Goal: Task Accomplishment & Management: Manage account settings

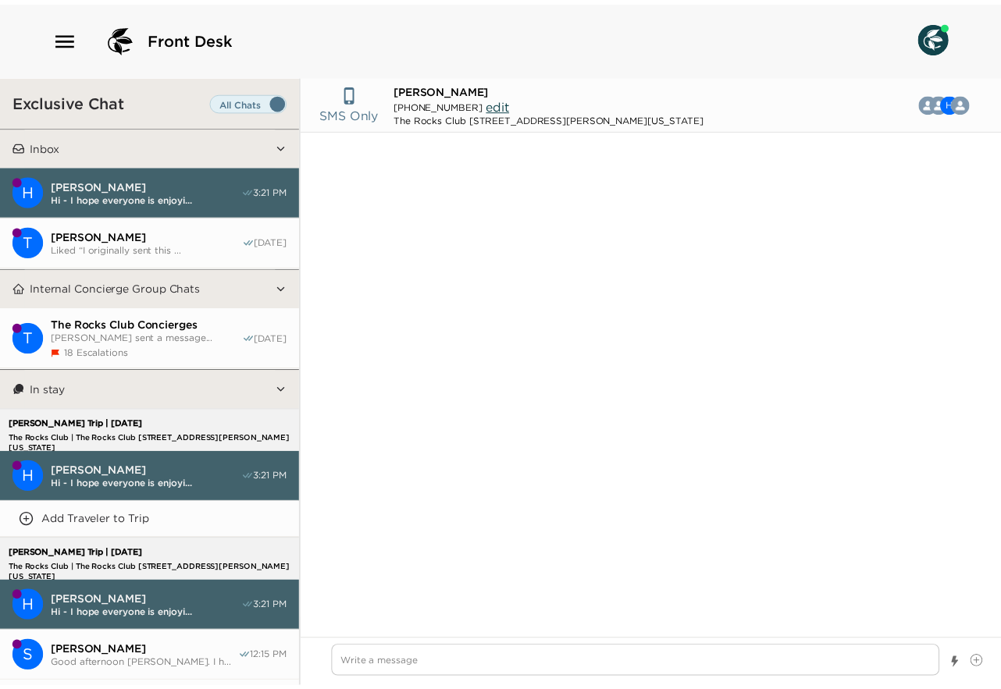
scroll to position [1235, 0]
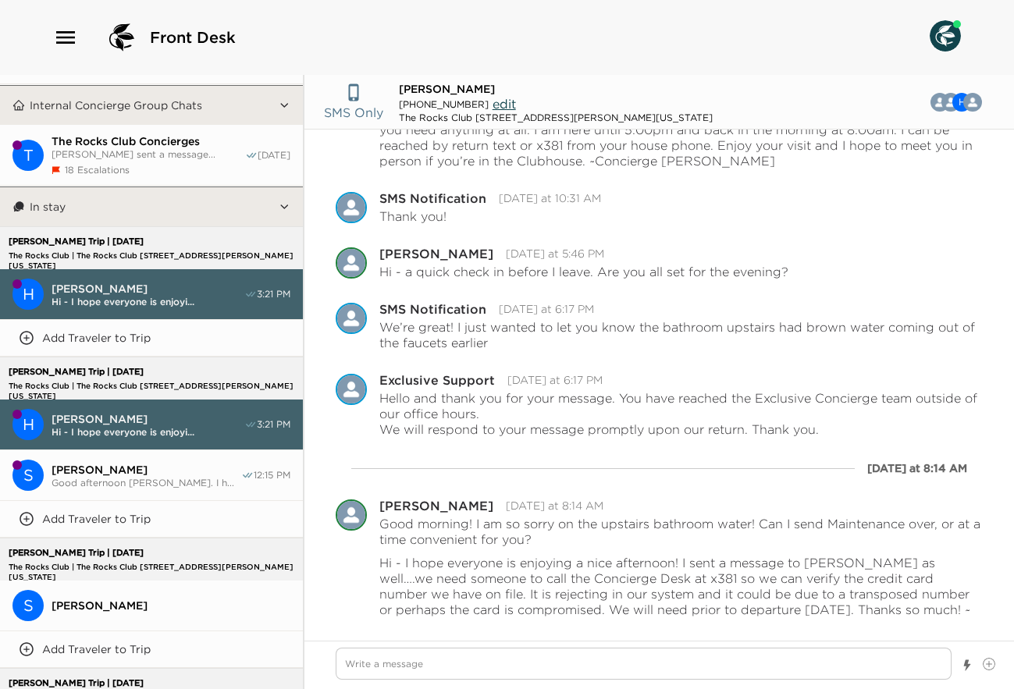
type textarea "x"
click at [62, 27] on icon "button" at bounding box center [65, 37] width 25 height 25
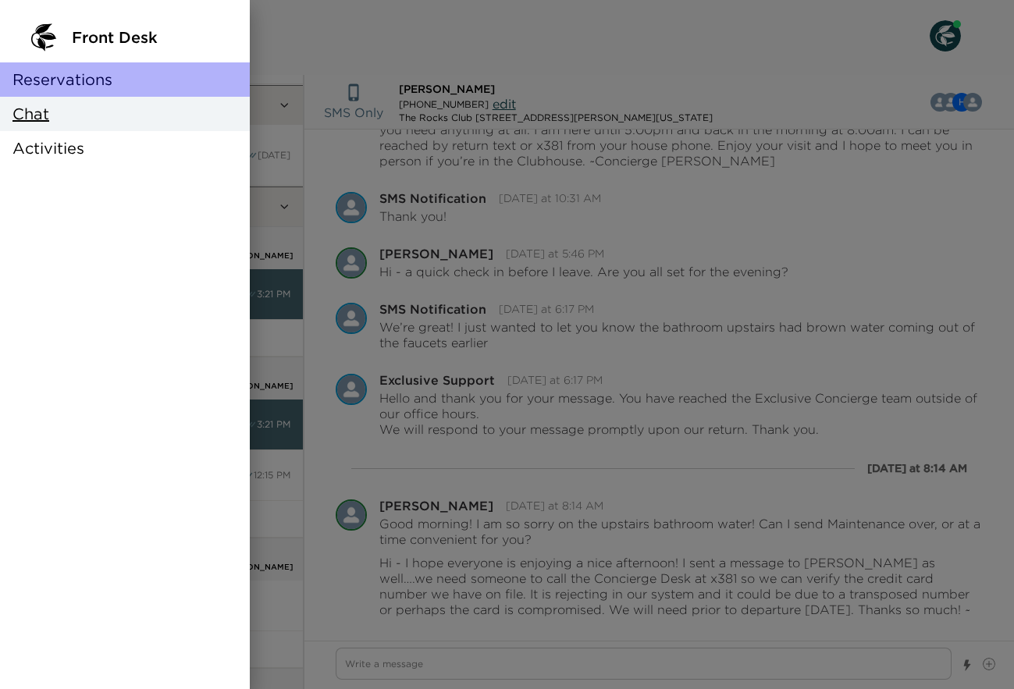
click at [80, 80] on span "Reservations" at bounding box center [62, 80] width 100 height 22
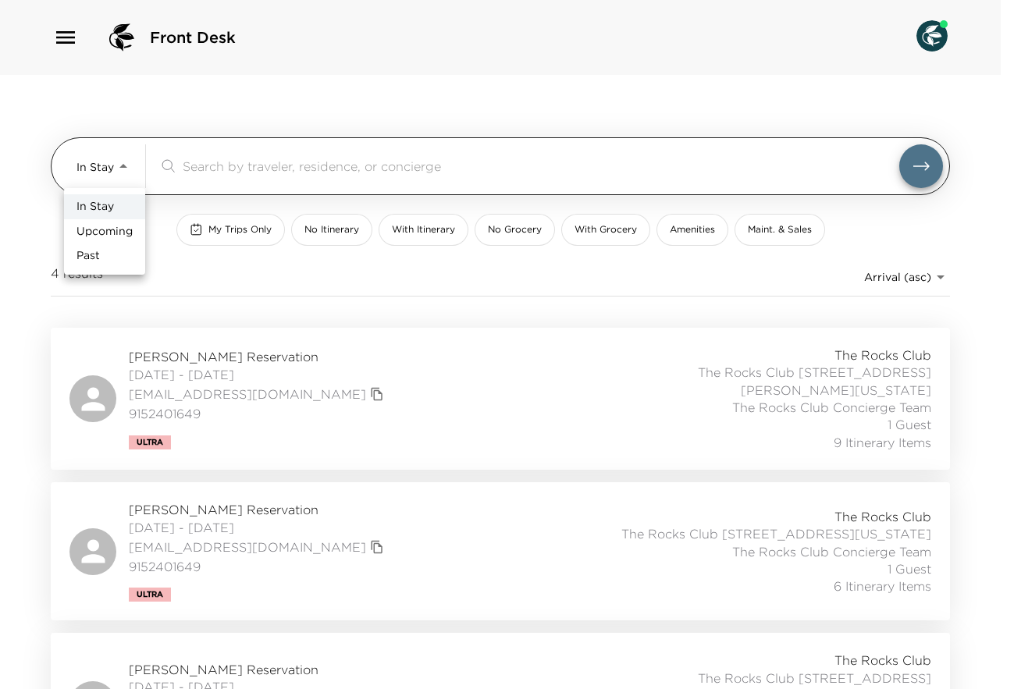
click at [121, 167] on body "Front Desk In Stay In-Stay ​ My Trips Only No Itinerary With Itinerary No Groce…" at bounding box center [507, 344] width 1014 height 689
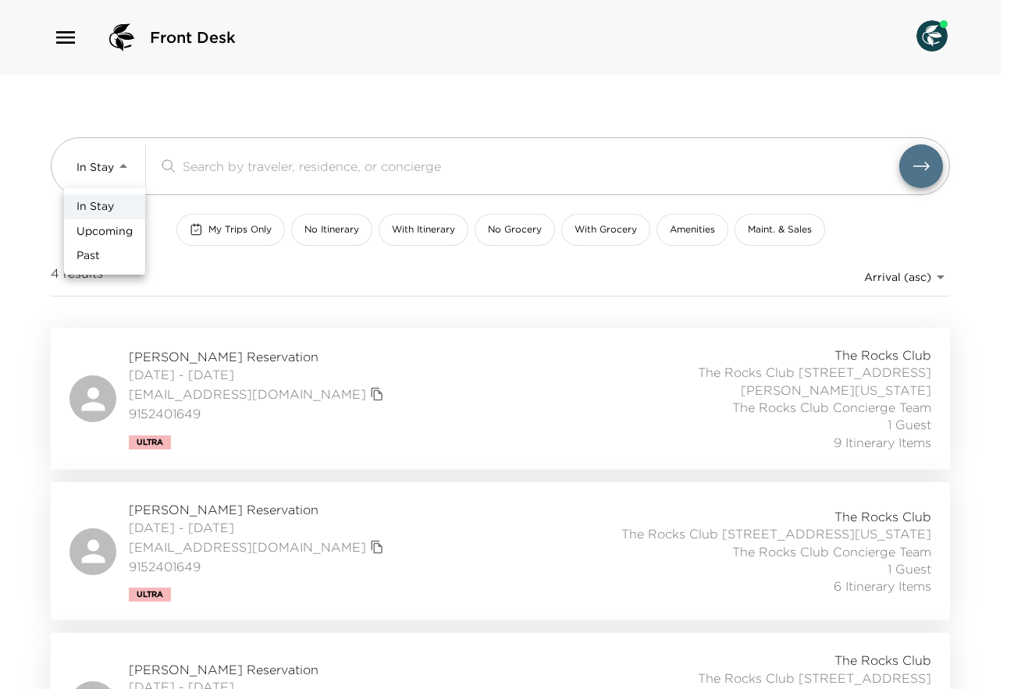
click at [101, 252] on li "Past" at bounding box center [104, 256] width 81 height 25
type input "Past"
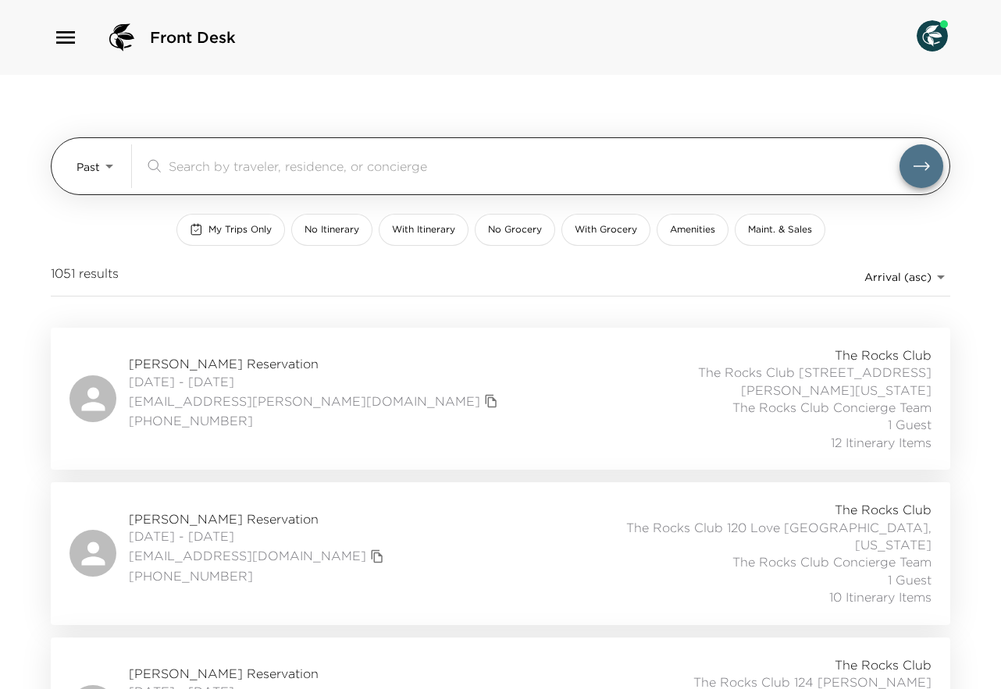
click at [221, 158] on input "search" at bounding box center [534, 166] width 731 height 18
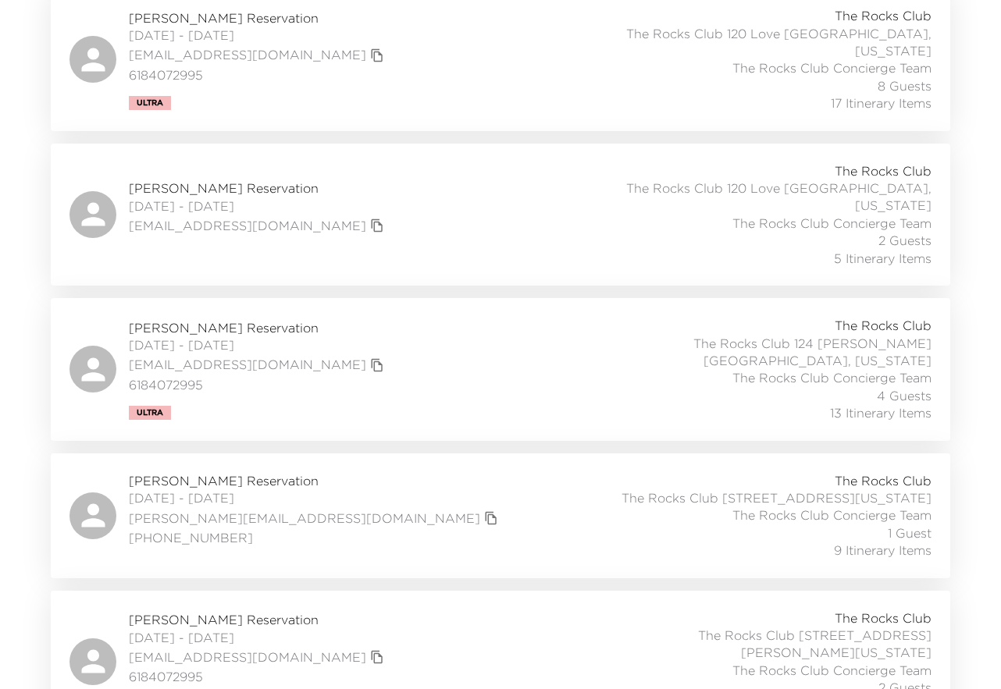
scroll to position [504, 0]
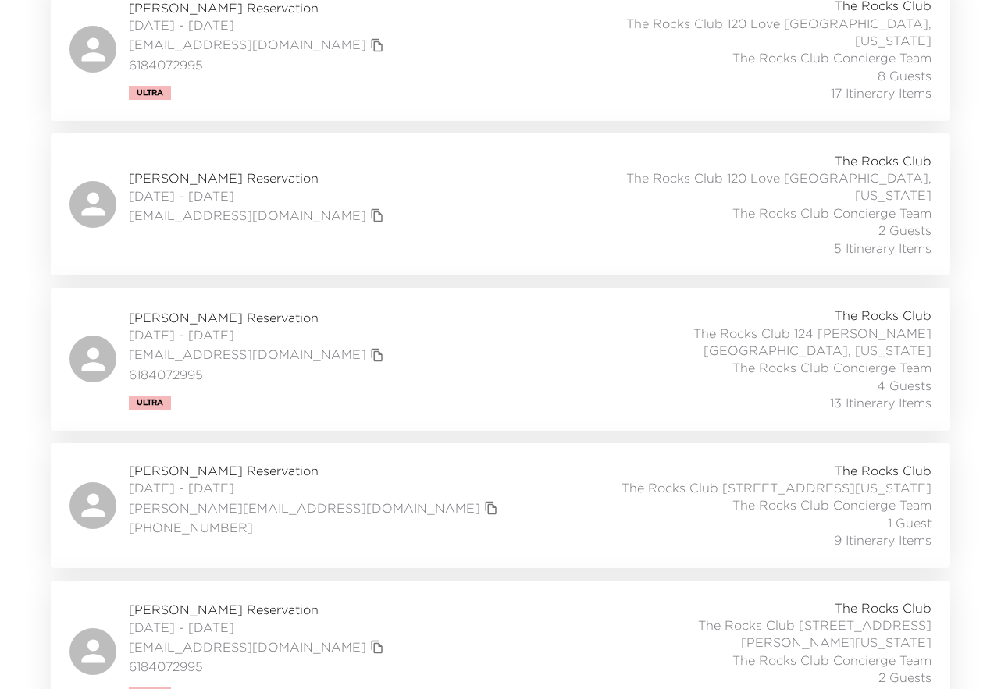
type input "Jakel"
click at [444, 619] on div "Robert Jakel Reservation 08/27/2025 - 08/29/2025 rkjakel@gmail.com 6184072995 U…" at bounding box center [500, 651] width 862 height 105
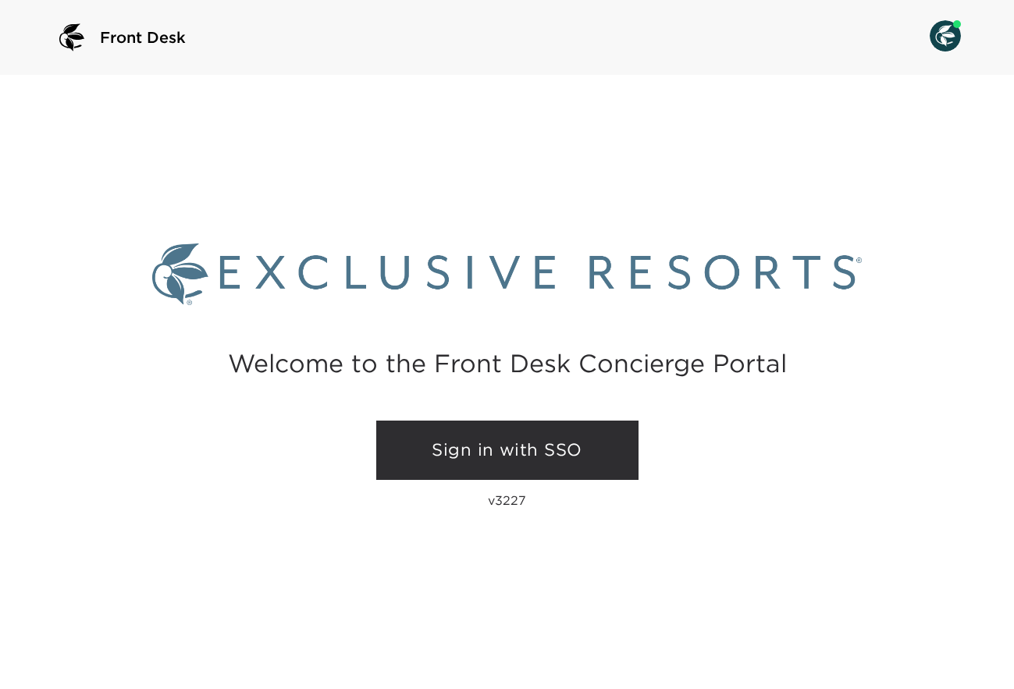
click at [542, 451] on link "Sign in with SSO" at bounding box center [507, 450] width 262 height 59
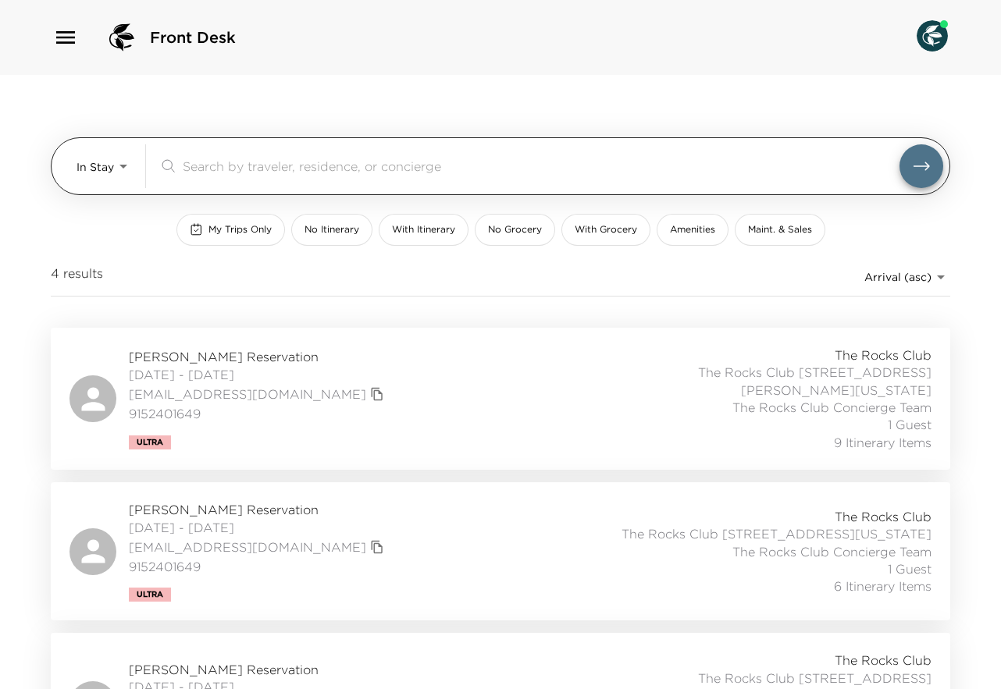
click at [126, 166] on body "Front Desk In Stay In-Stay ​ My Trips Only No Itinerary With Itinerary No Groce…" at bounding box center [500, 344] width 1001 height 689
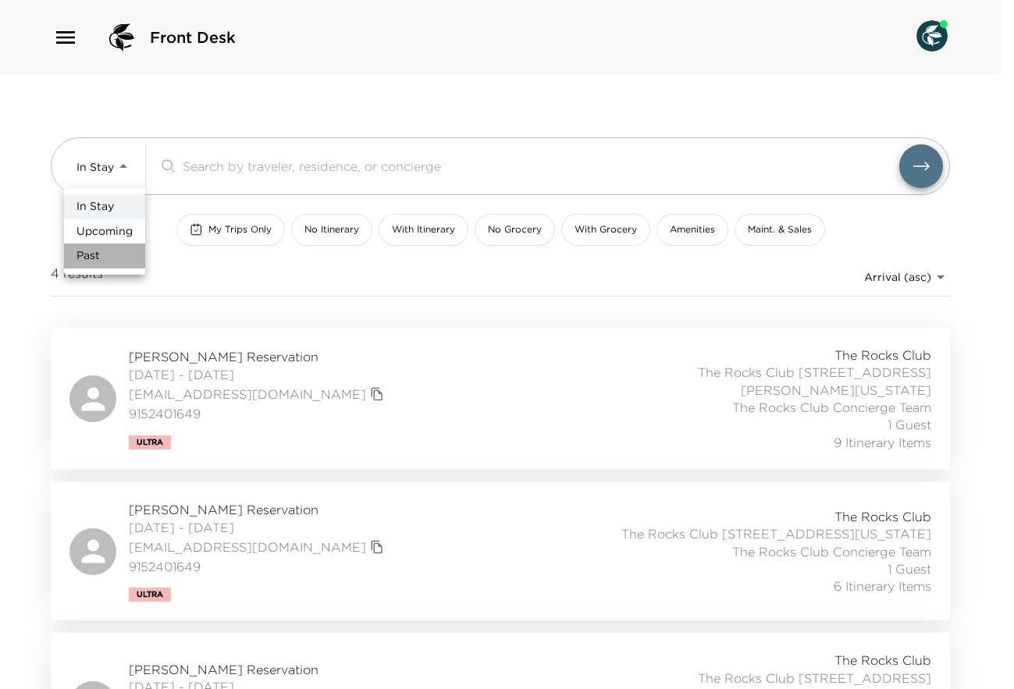
click at [99, 251] on span "Past" at bounding box center [87, 256] width 23 height 16
type input "Past"
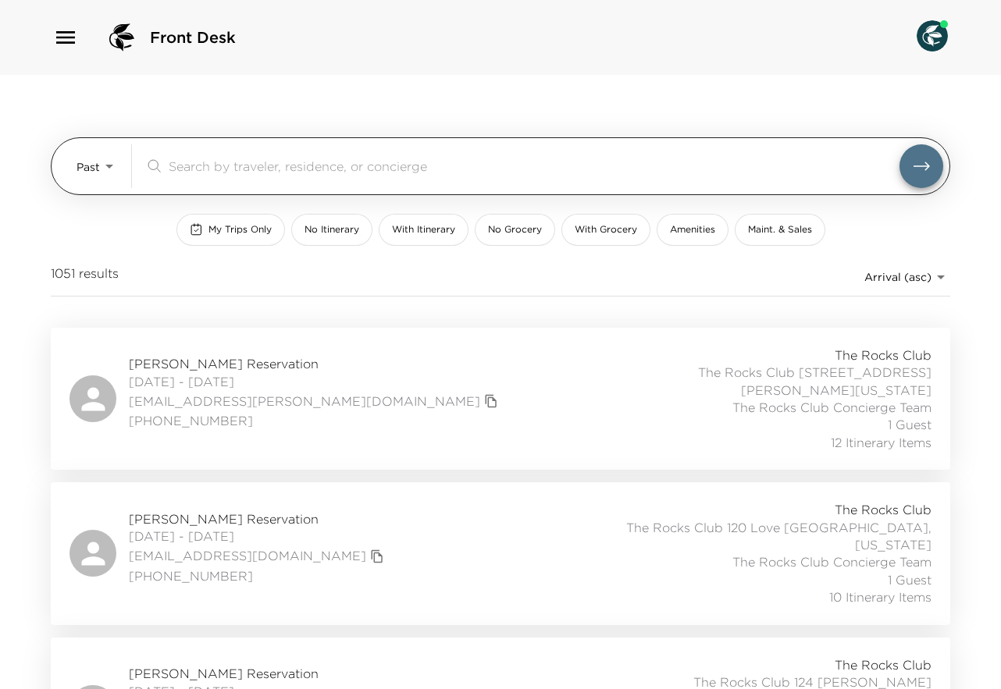
click at [251, 173] on input "search" at bounding box center [534, 166] width 731 height 18
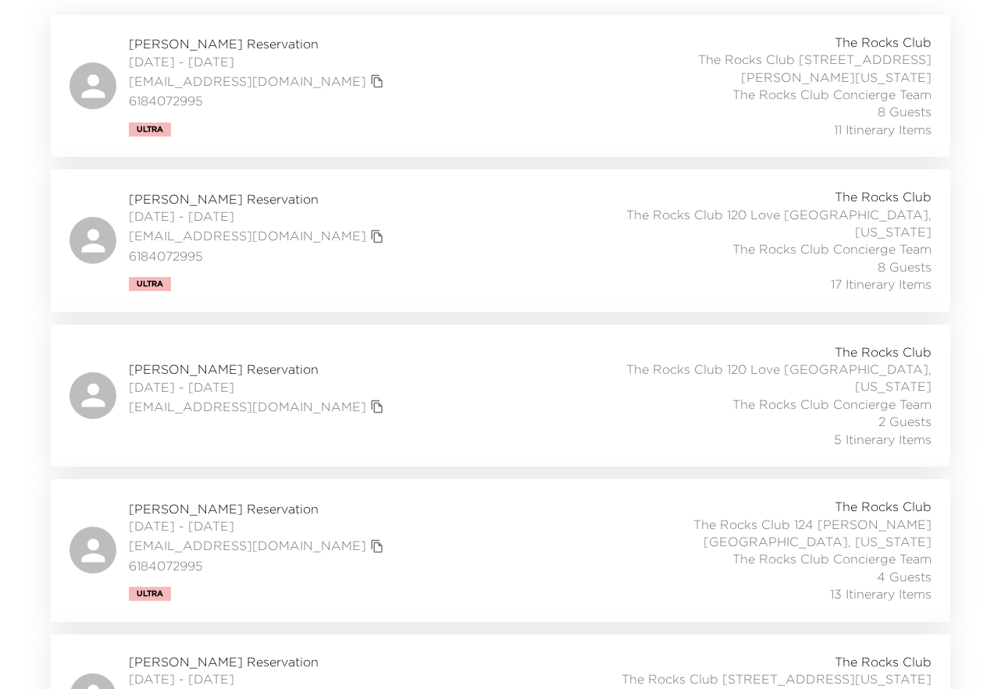
scroll to position [504, 0]
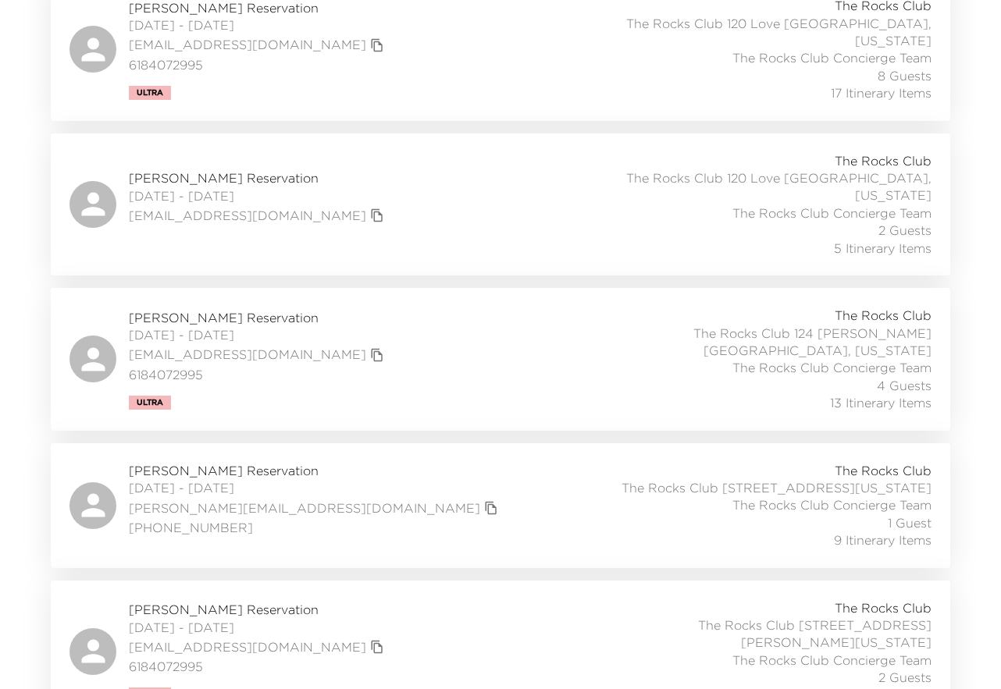
type input "Jakel"
click at [567, 624] on div "Robert Jakel Reservation 08/27/2025 - 08/29/2025 rkjakel@gmail.com 6184072995 U…" at bounding box center [500, 651] width 862 height 105
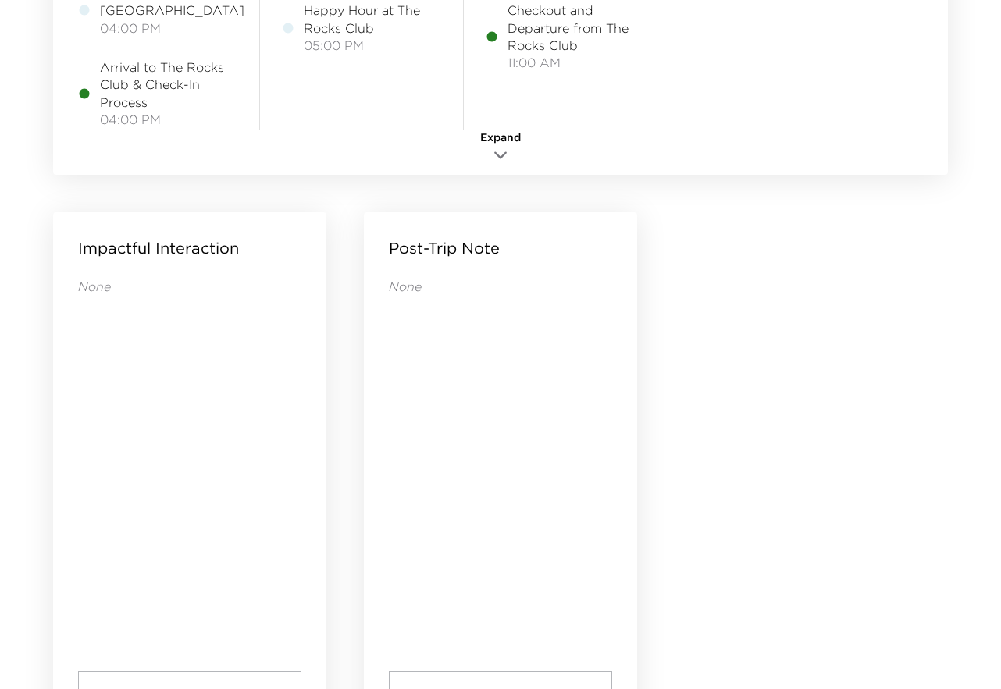
scroll to position [1568, 0]
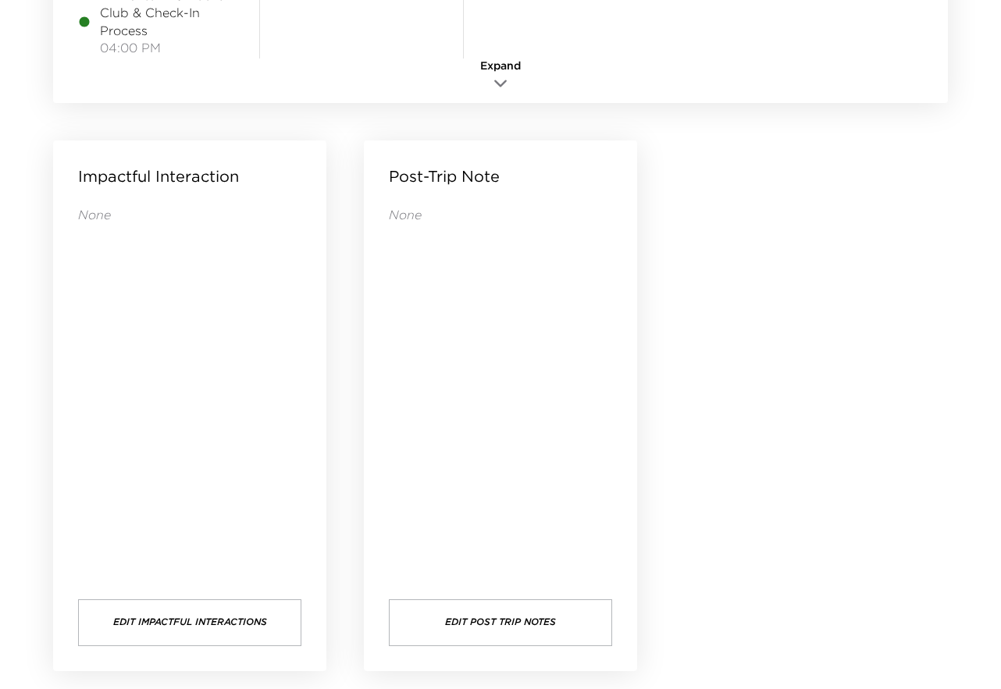
click at [560, 620] on button "Edit Post Trip Notes" at bounding box center [500, 622] width 223 height 47
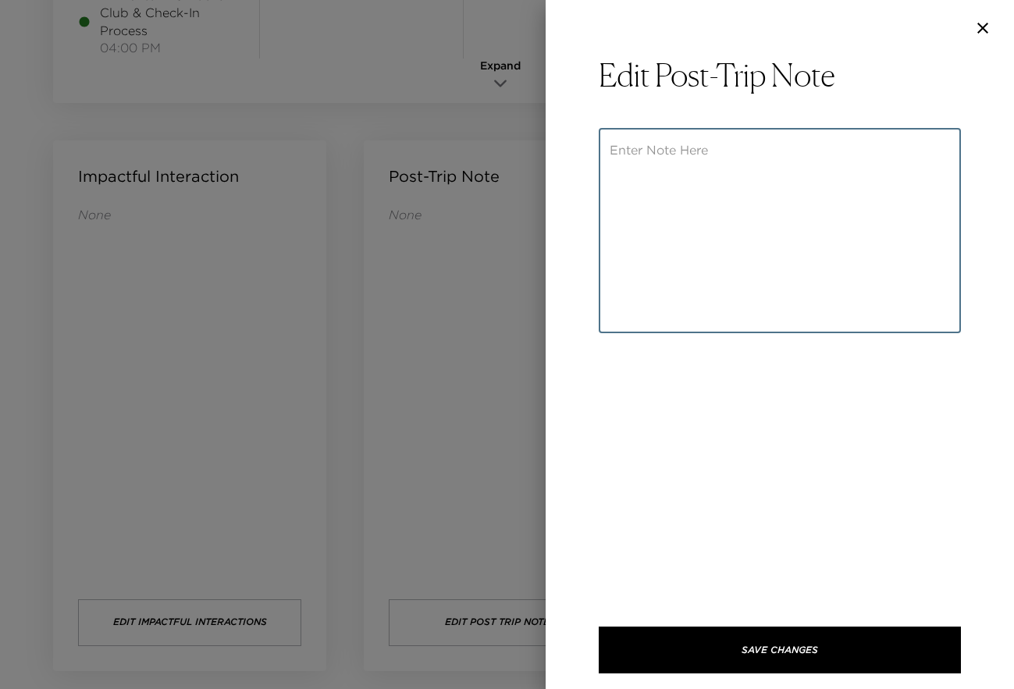
click at [666, 155] on textarea at bounding box center [780, 231] width 340 height 180
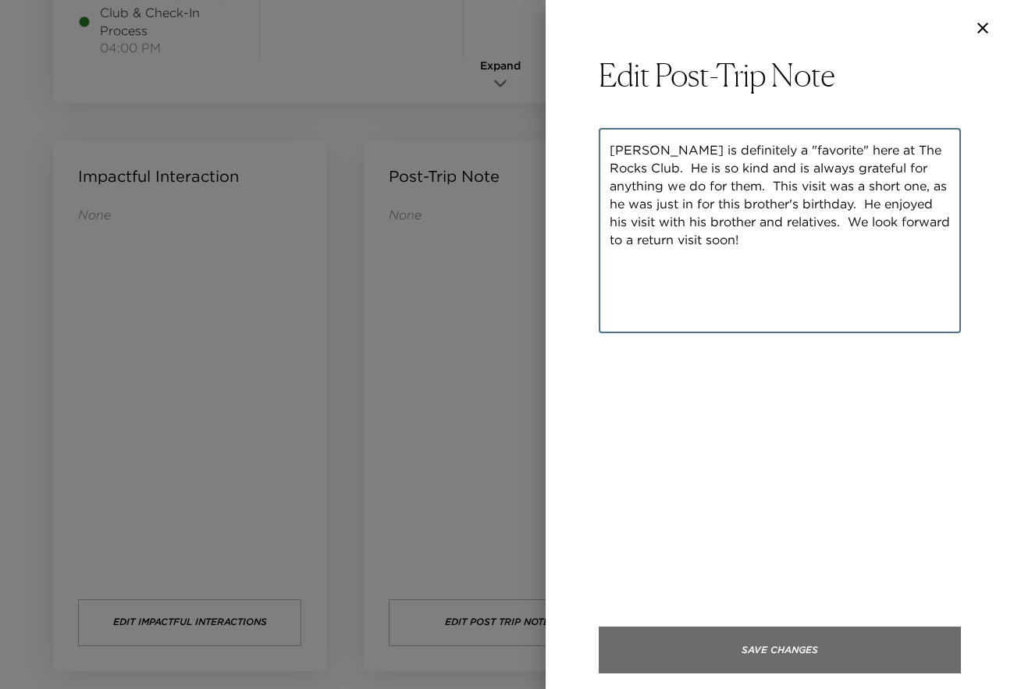
type textarea "Mr. Jakel is definitely a "favorite" here at The Rocks Club. He is so kind and …"
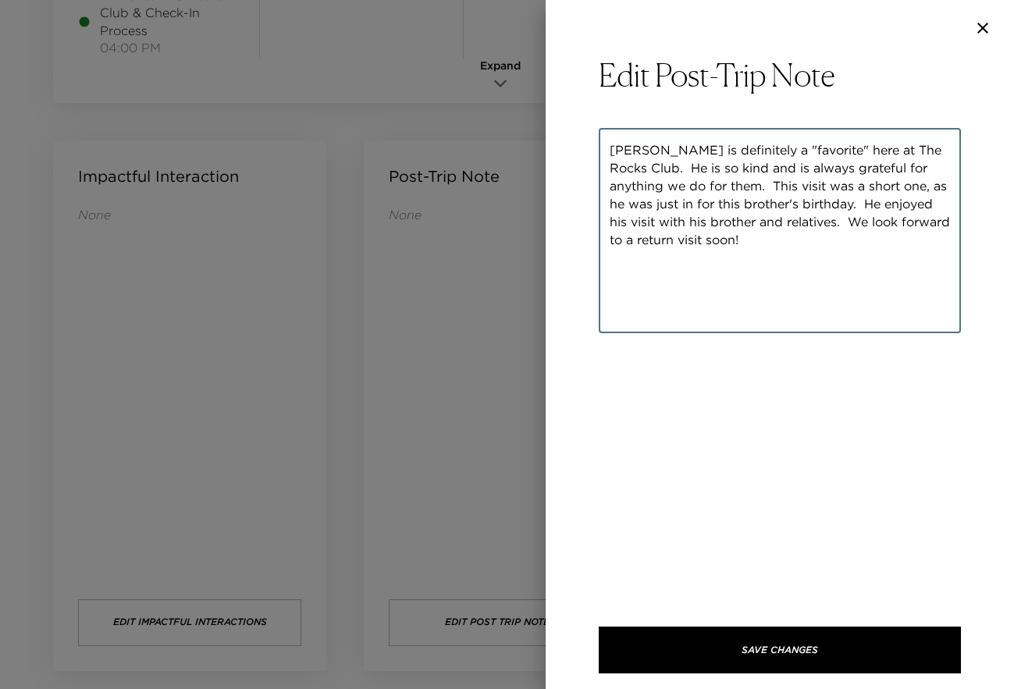
click at [877, 641] on button "Save Changes" at bounding box center [780, 650] width 362 height 47
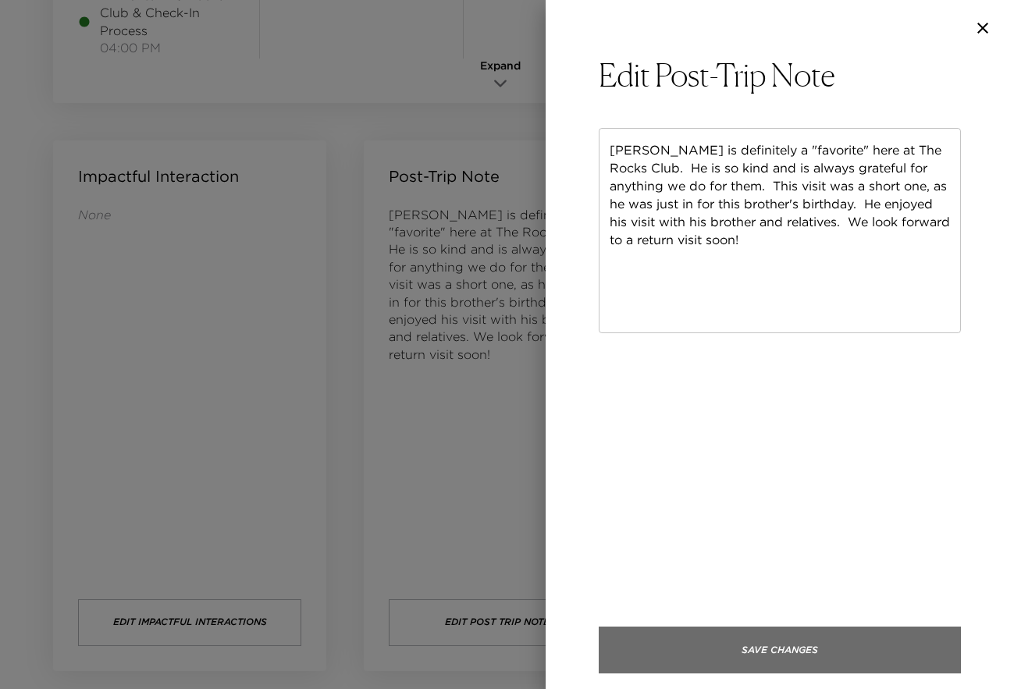
click at [871, 646] on button "Save Changes" at bounding box center [780, 650] width 362 height 47
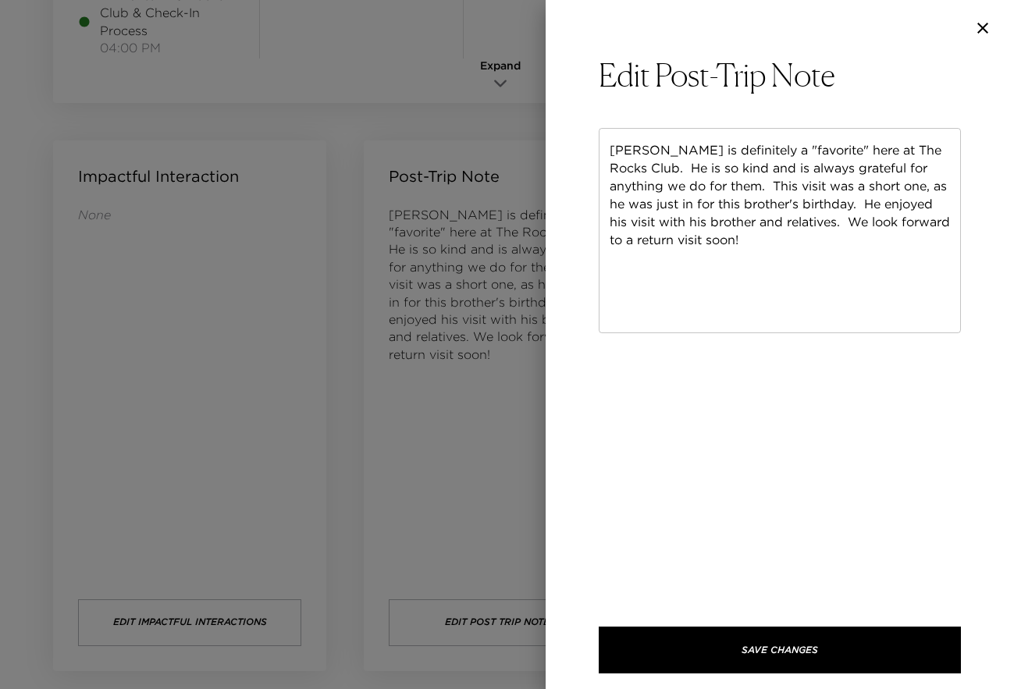
click at [979, 27] on icon "button" at bounding box center [982, 28] width 19 height 19
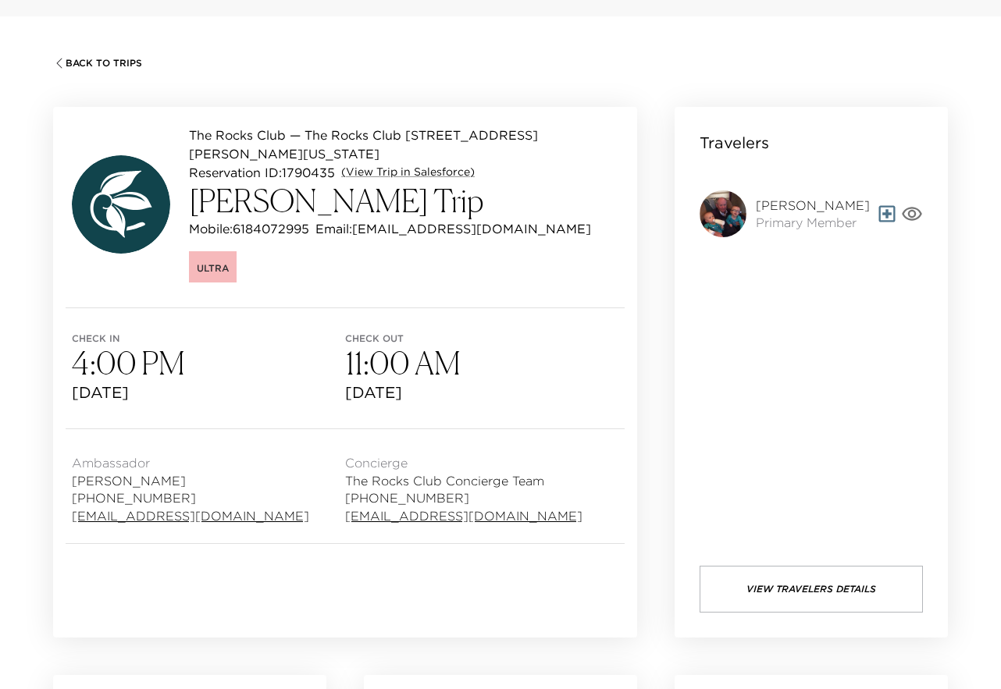
scroll to position [0, 0]
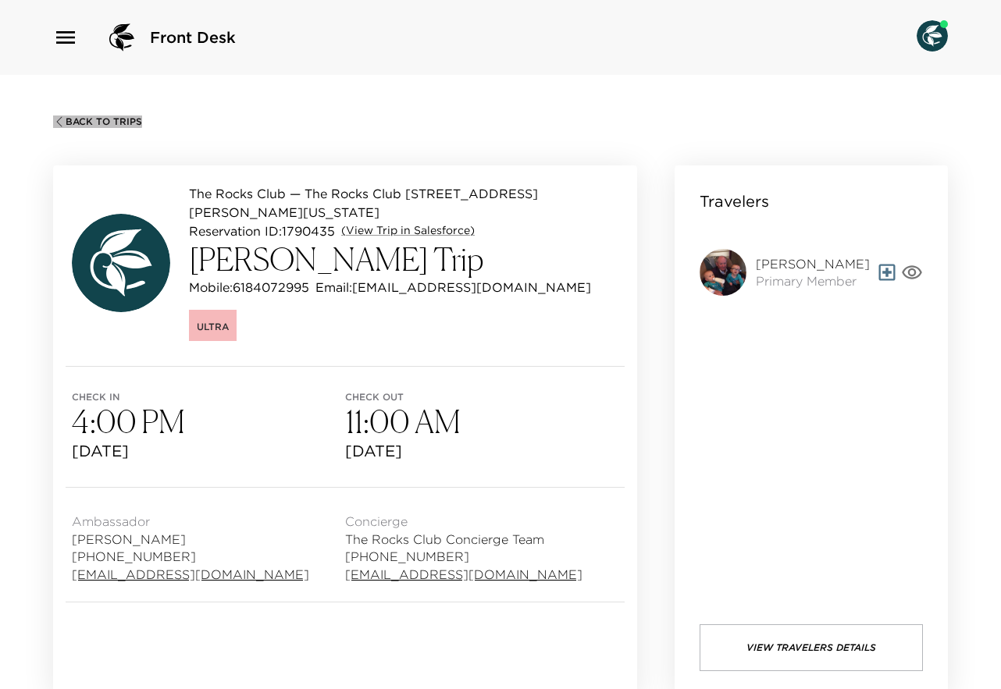
click at [92, 117] on span "Back To Trips" at bounding box center [104, 121] width 76 height 11
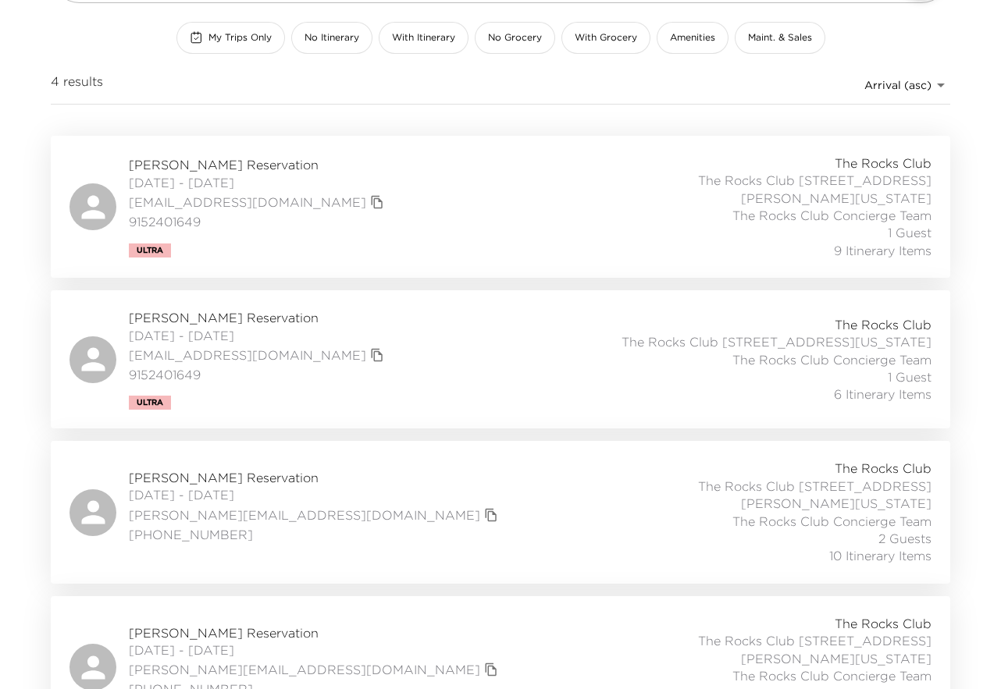
scroll to position [202, 0]
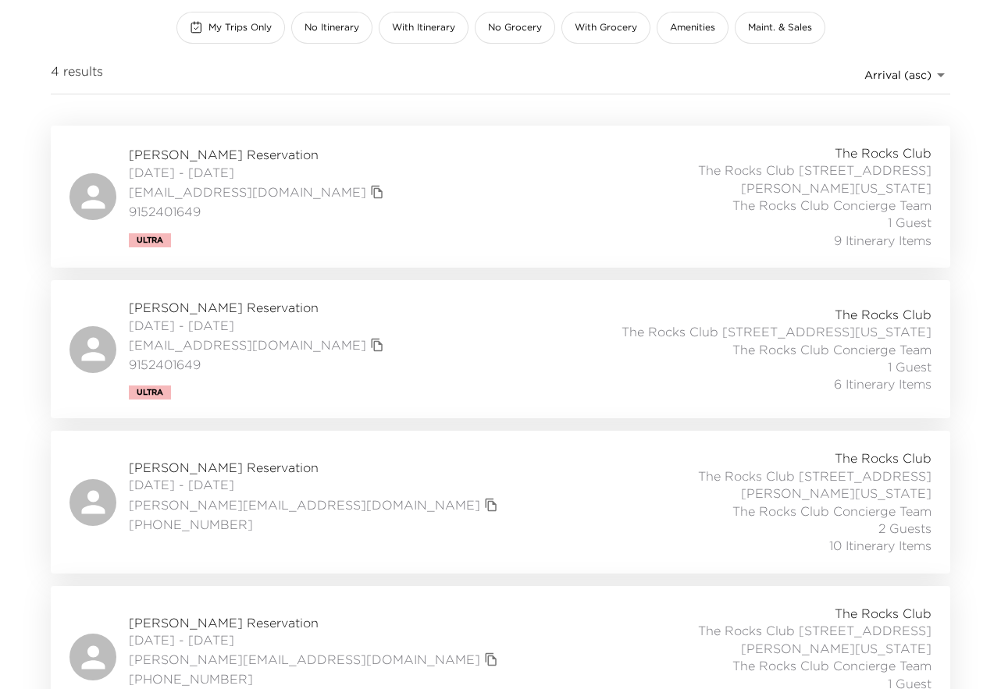
click at [411, 464] on div "Hannah Holloway Reservation 08/29/2025 - 09/01/2025 hannah.b.holloway@gmail.com…" at bounding box center [500, 502] width 862 height 105
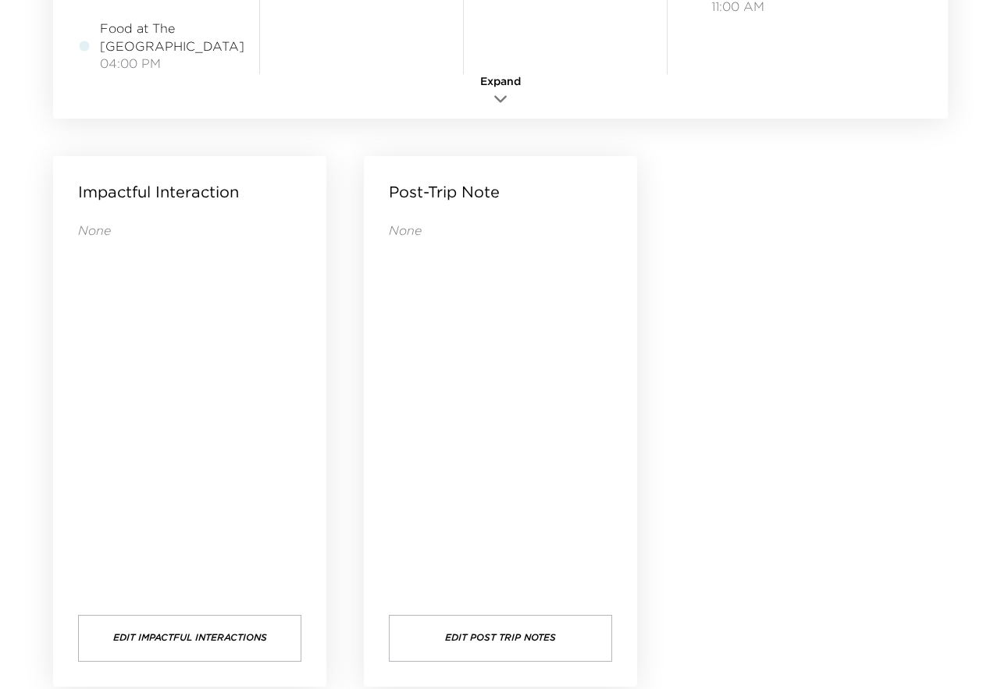
scroll to position [1568, 0]
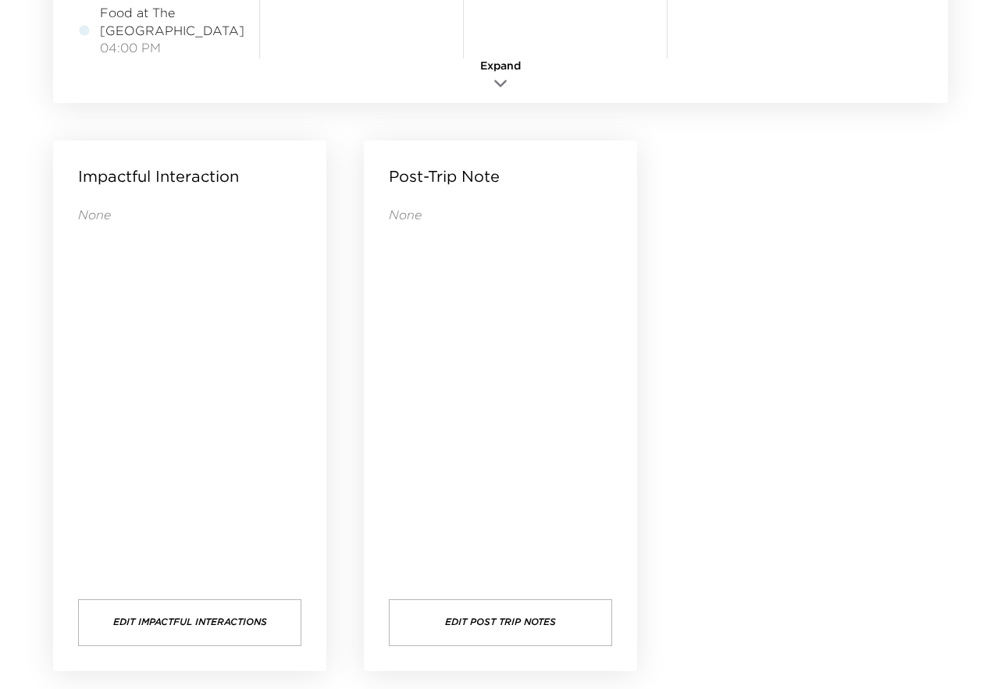
click at [486, 629] on button "Edit Post Trip Notes" at bounding box center [500, 622] width 223 height 47
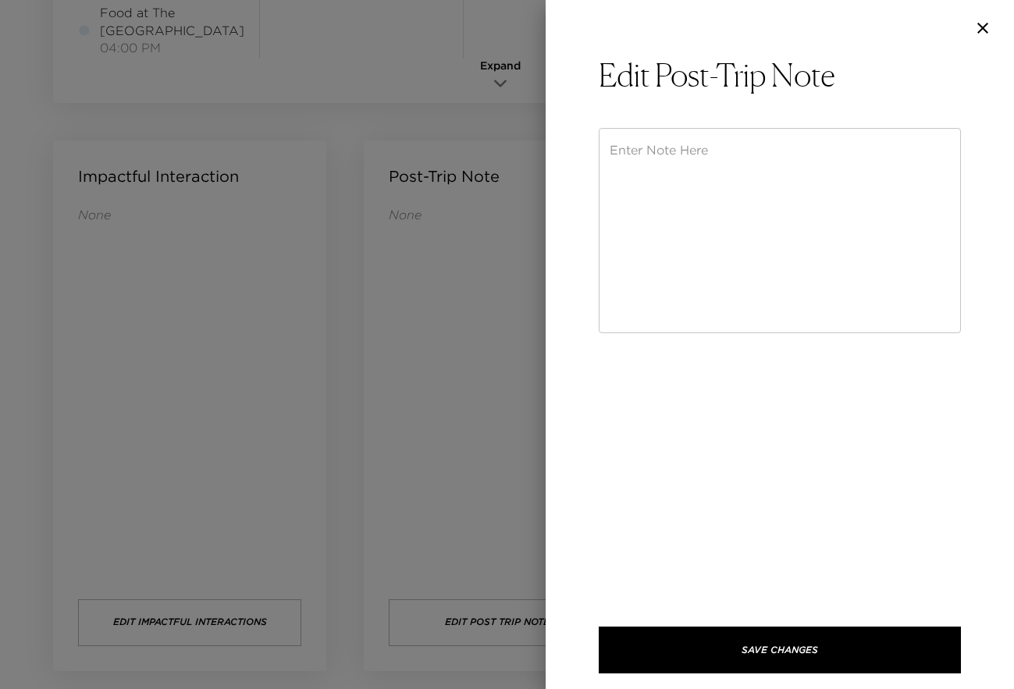
click at [636, 161] on textarea at bounding box center [780, 231] width 340 height 180
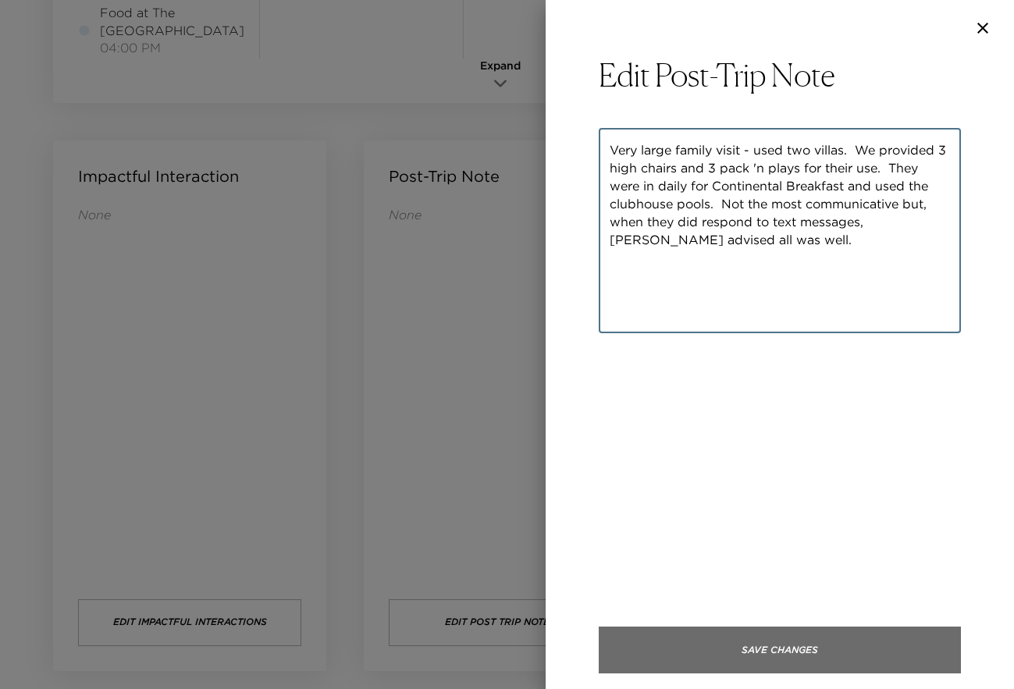
type textarea "Very large family visit - used two villas. We provided 3 high chairs and 3 pack…"
click at [874, 648] on button "Save Changes" at bounding box center [780, 650] width 362 height 47
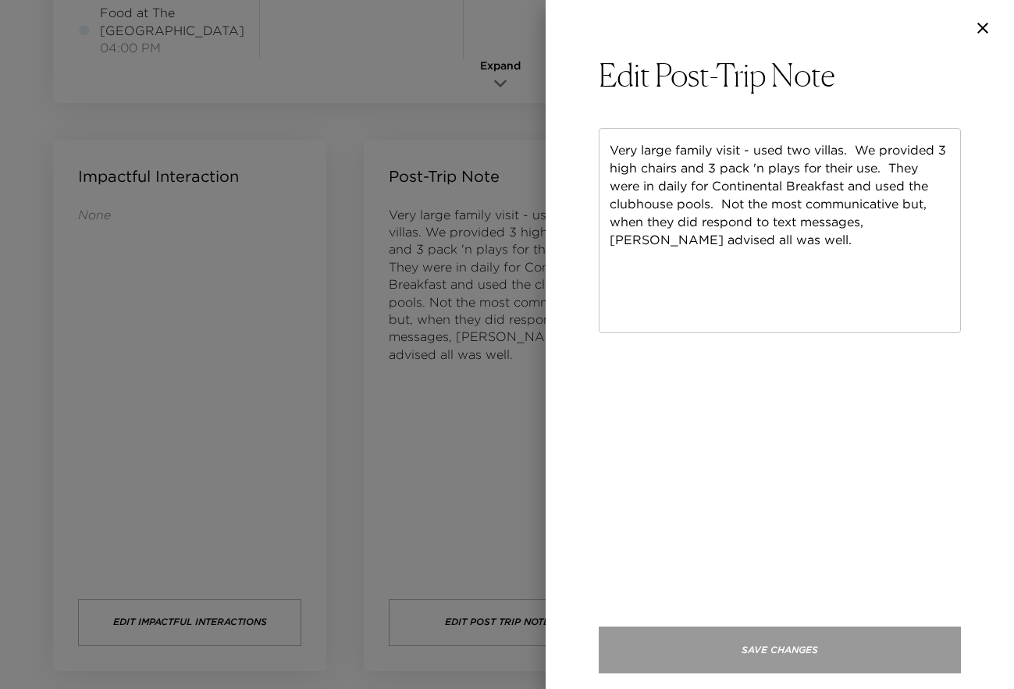
click at [785, 646] on button "Save Changes" at bounding box center [780, 650] width 362 height 47
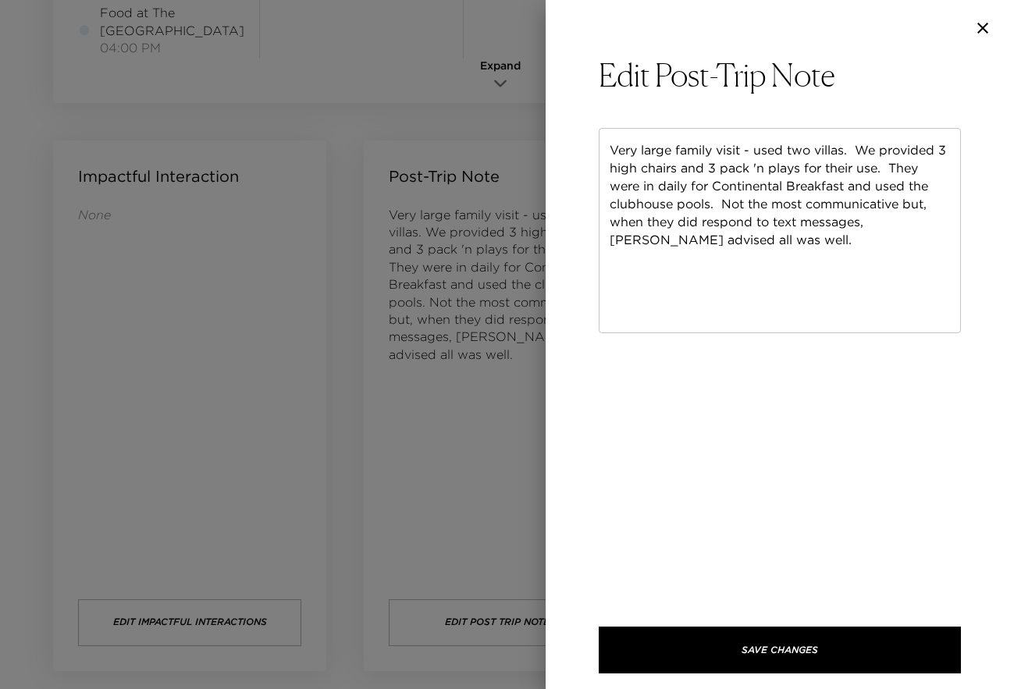
drag, startPoint x: 984, startPoint y: 30, endPoint x: 985, endPoint y: 54, distance: 24.2
click at [985, 54] on div at bounding box center [780, 28] width 468 height 56
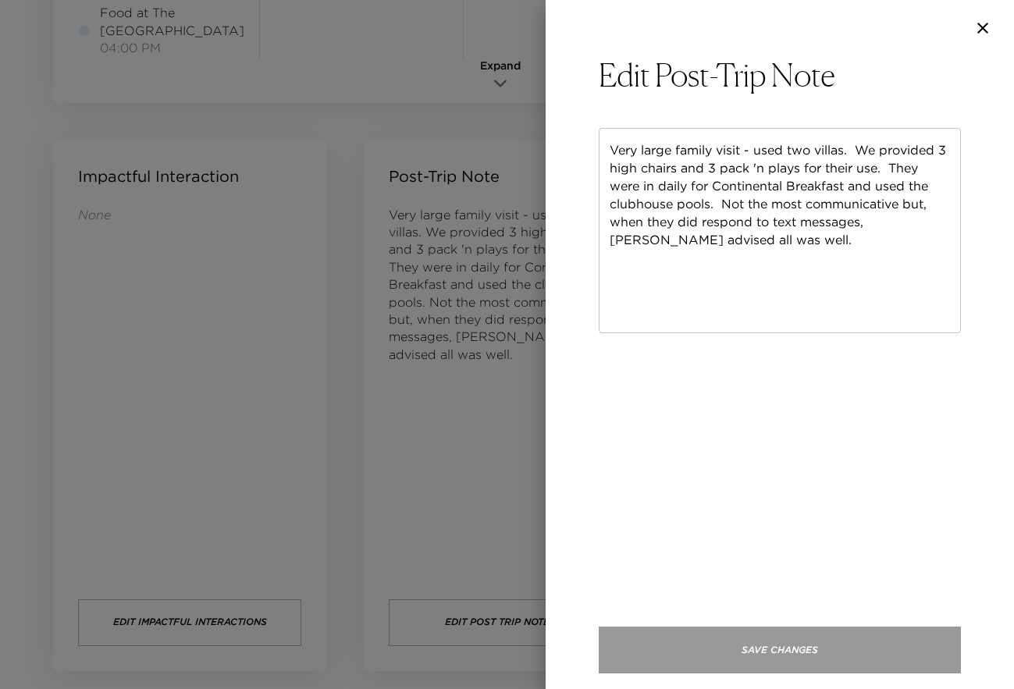
click at [720, 652] on button "Save Changes" at bounding box center [780, 650] width 362 height 47
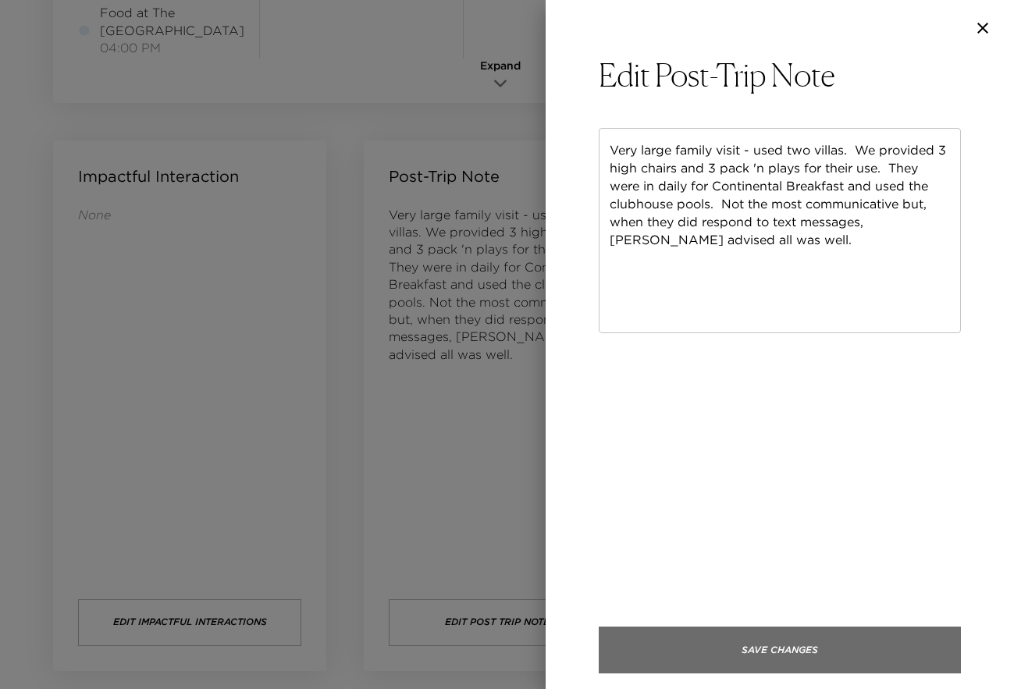
click at [813, 644] on button "Save Changes" at bounding box center [780, 650] width 362 height 47
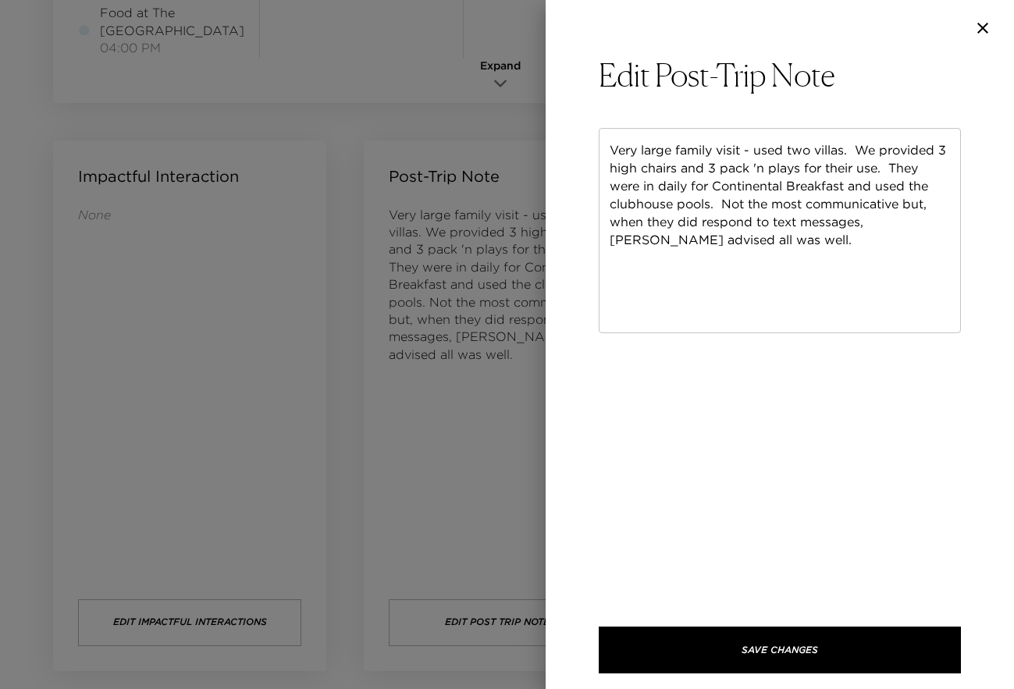
click at [978, 22] on div at bounding box center [780, 28] width 468 height 56
click at [978, 30] on icon "button" at bounding box center [982, 28] width 19 height 19
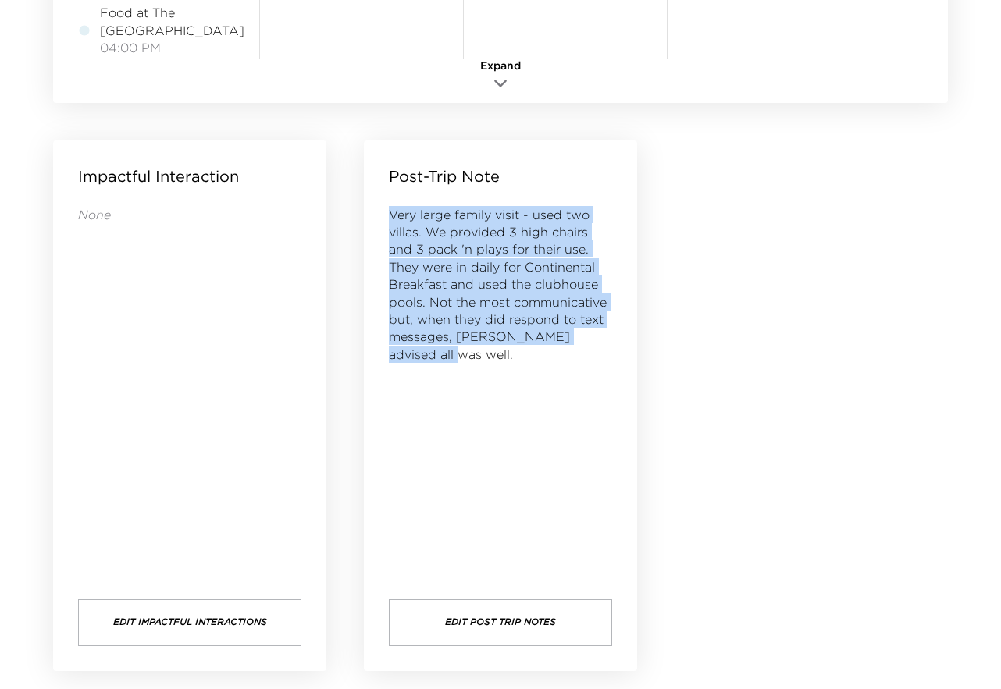
drag, startPoint x: 392, startPoint y: 214, endPoint x: 408, endPoint y: 361, distance: 147.7
click at [408, 361] on div "Very large family visit - used two villas. We provided 3 high chairs and 3 pack…" at bounding box center [500, 387] width 223 height 362
copy span "Very large family visit - used two villas. We provided 3 high chairs and 3 pack…"
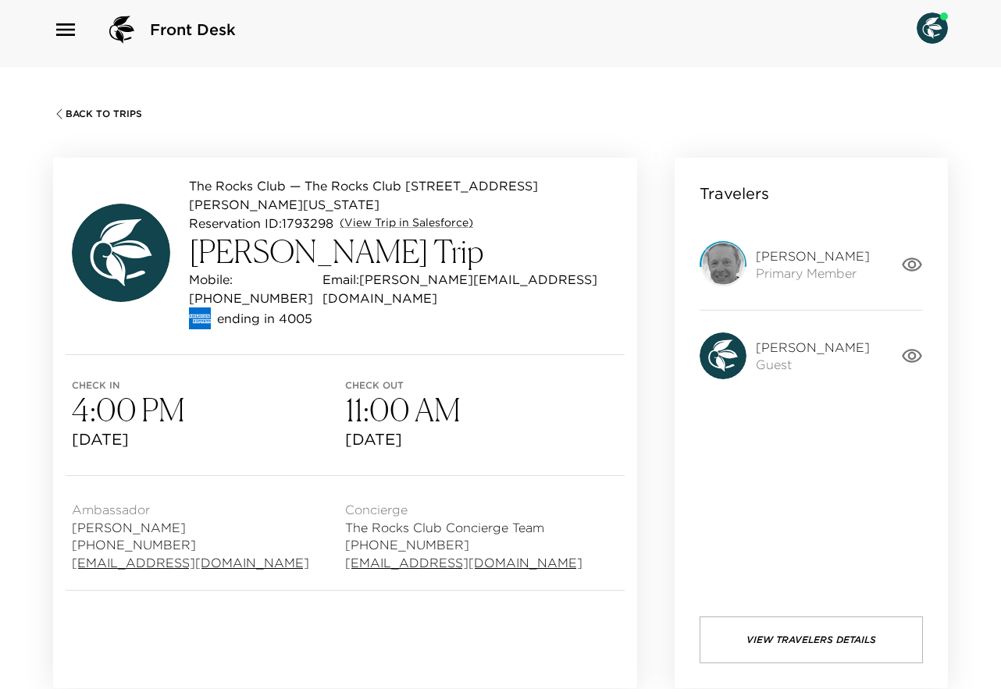
scroll to position [0, 0]
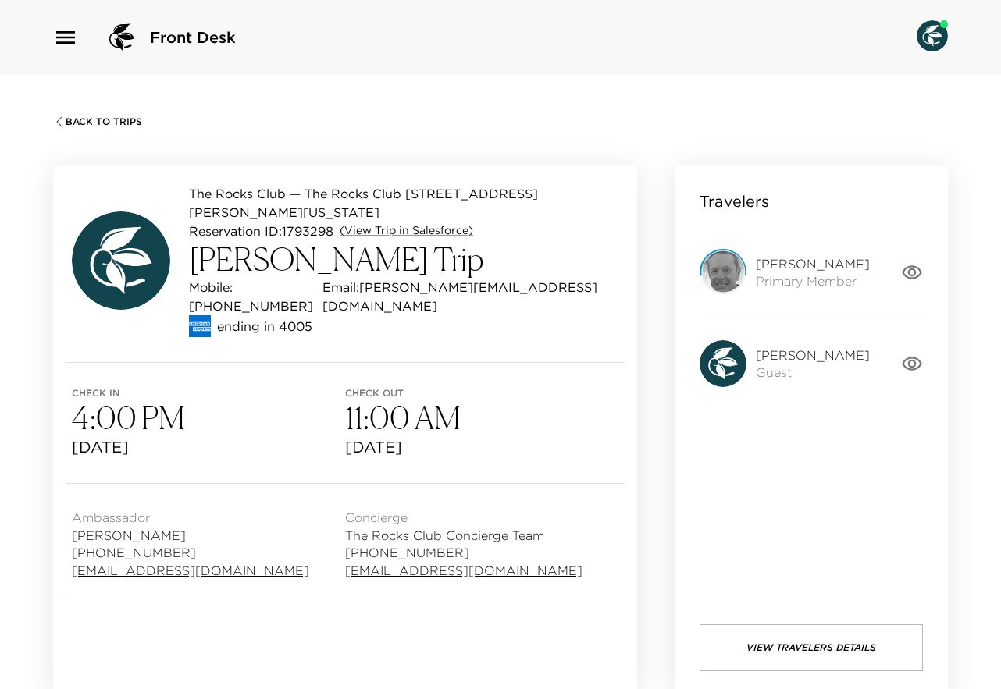
click at [104, 125] on span "Back To Trips" at bounding box center [104, 121] width 76 height 11
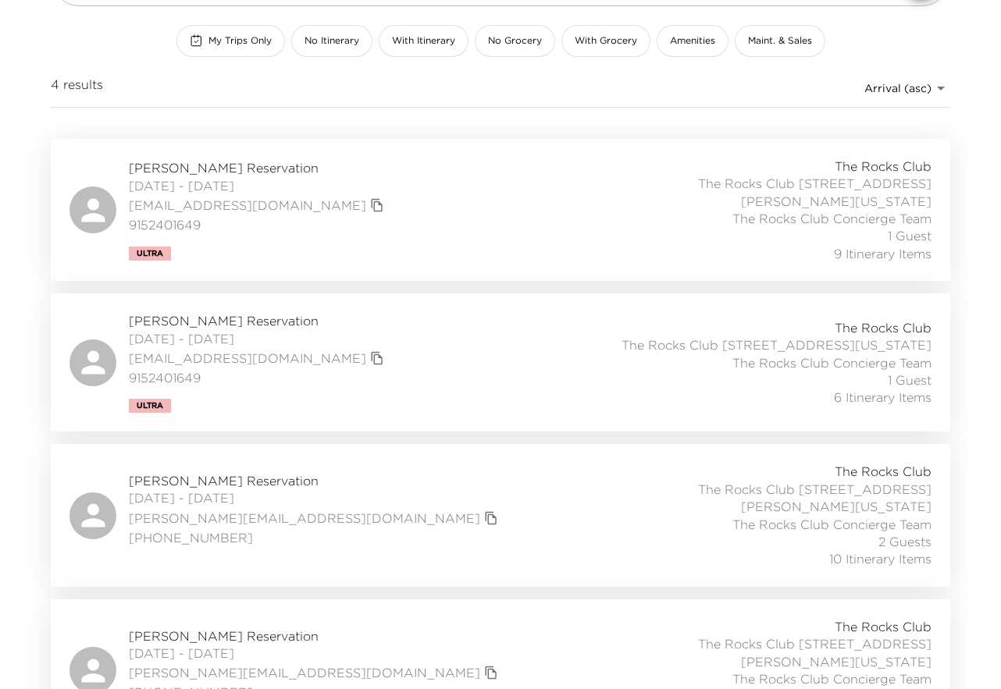
scroll to position [202, 0]
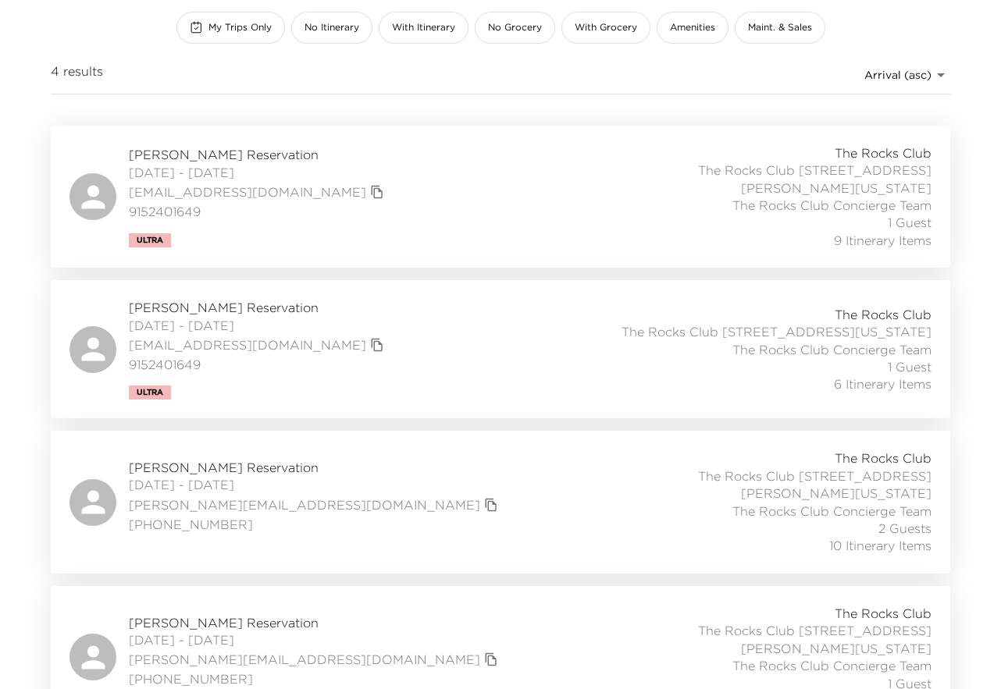
click at [423, 605] on div "Hannah Holloway Reservation 08/29/2025 - 09/01/2025 hannah.b.holloway@gmail.com…" at bounding box center [500, 657] width 862 height 105
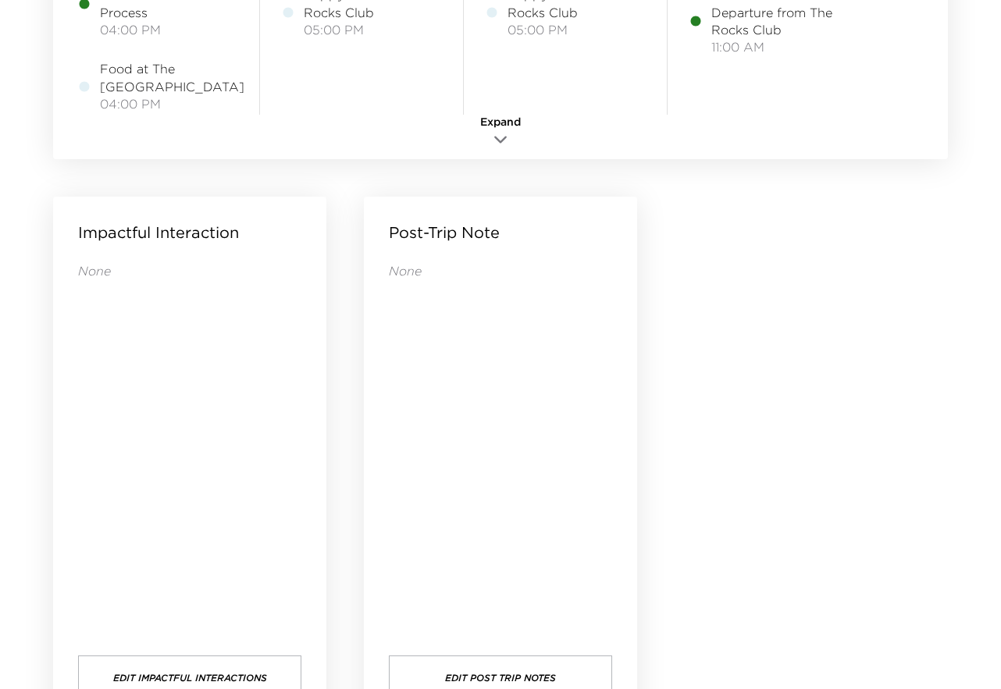
scroll to position [1526, 0]
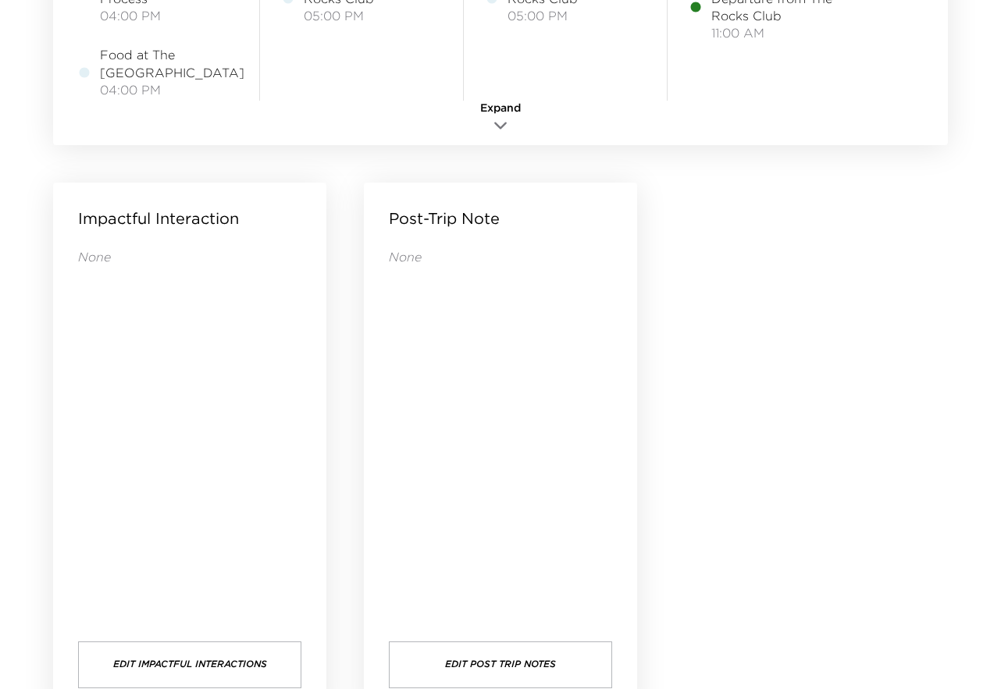
click at [408, 255] on p "None" at bounding box center [500, 256] width 223 height 17
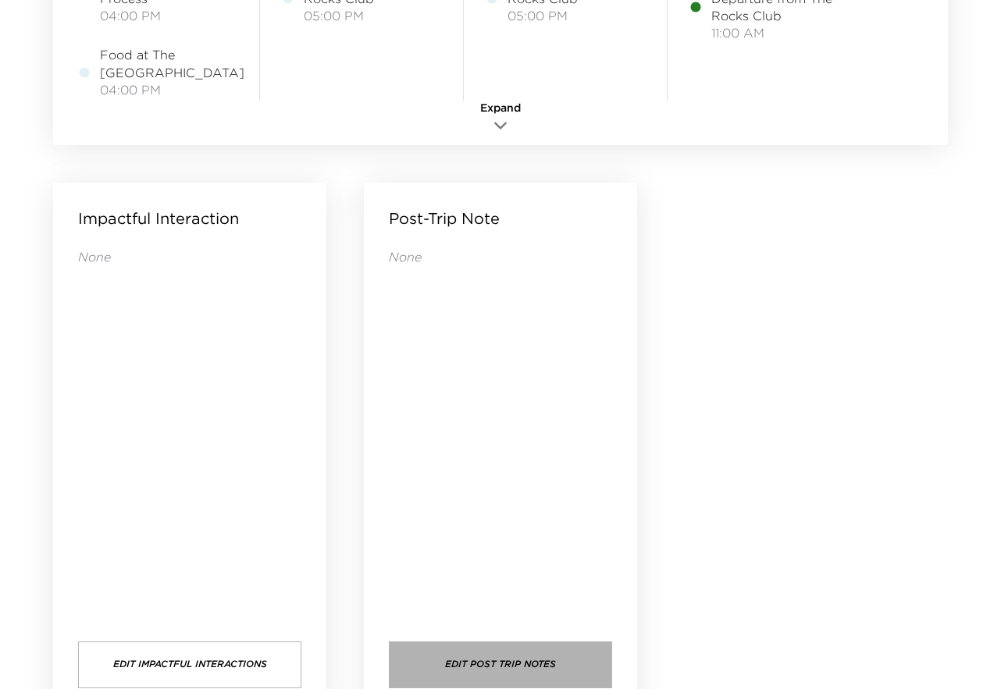
click at [488, 663] on button "Edit Post Trip Notes" at bounding box center [500, 665] width 223 height 47
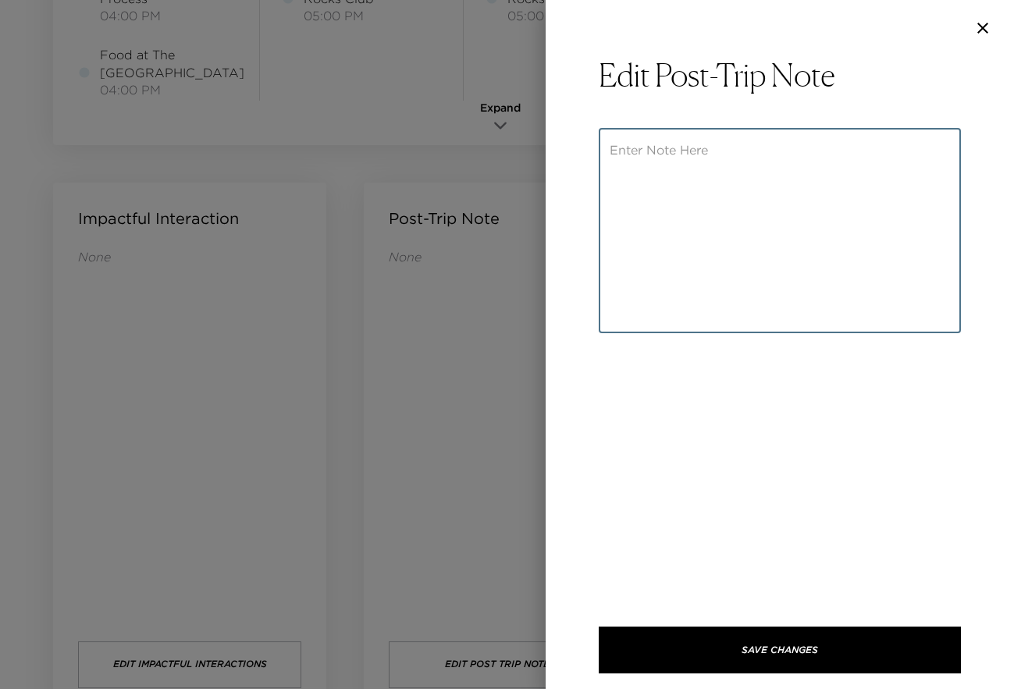
paste textarea "Very large family visit - used two villas. We provided 3 high chairs and 3 pack…"
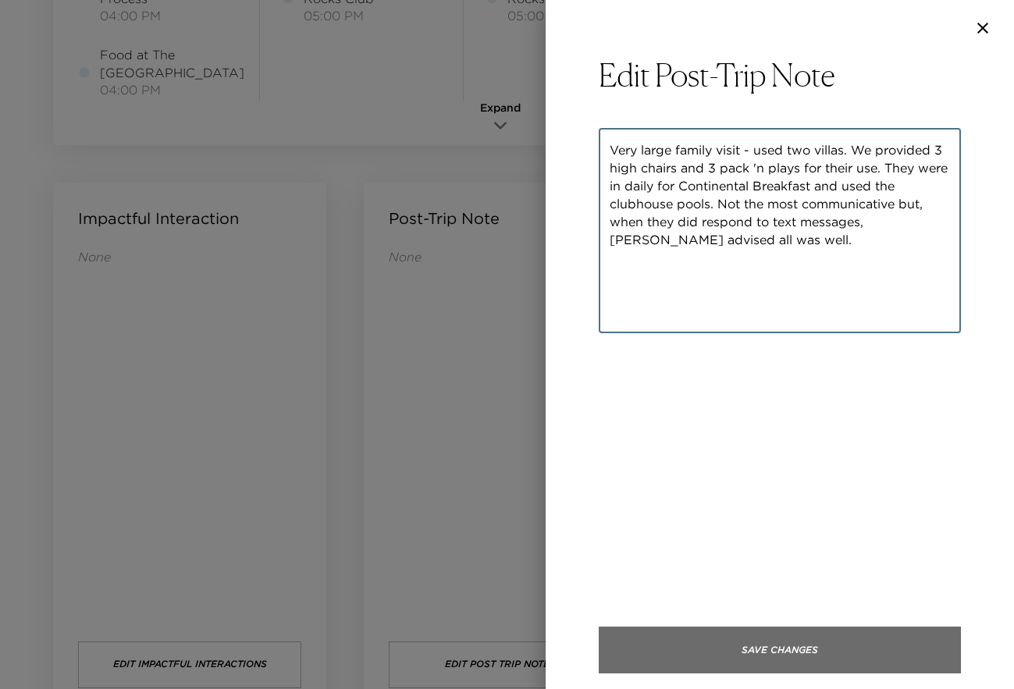
type textarea "Very large family visit - used two villas. We provided 3 high chairs and 3 pack…"
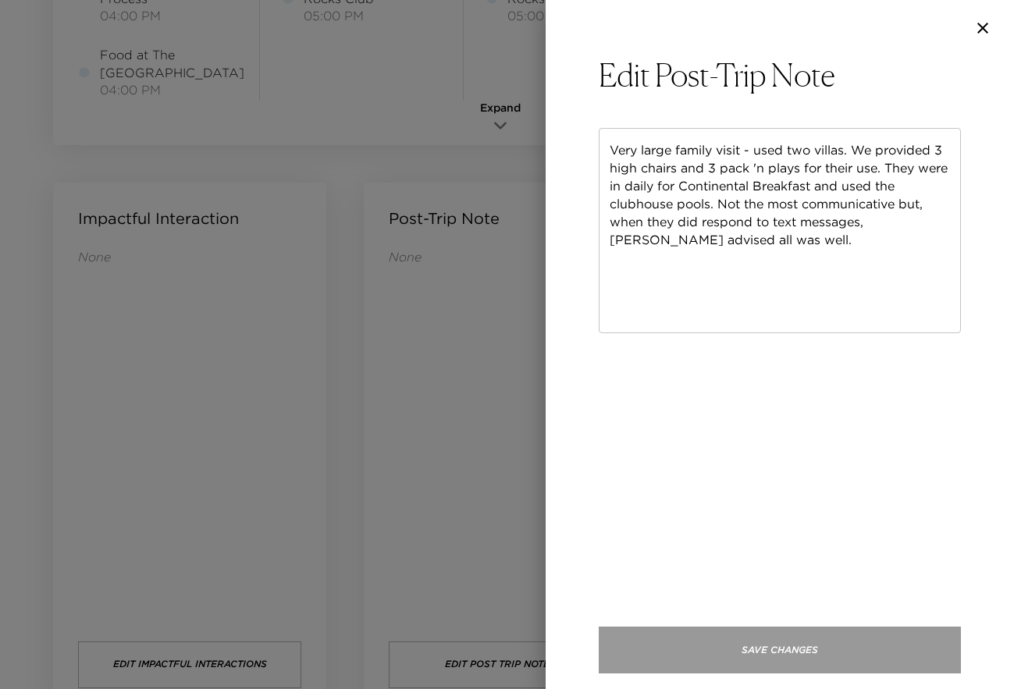
click at [788, 650] on button "Save Changes" at bounding box center [780, 650] width 362 height 47
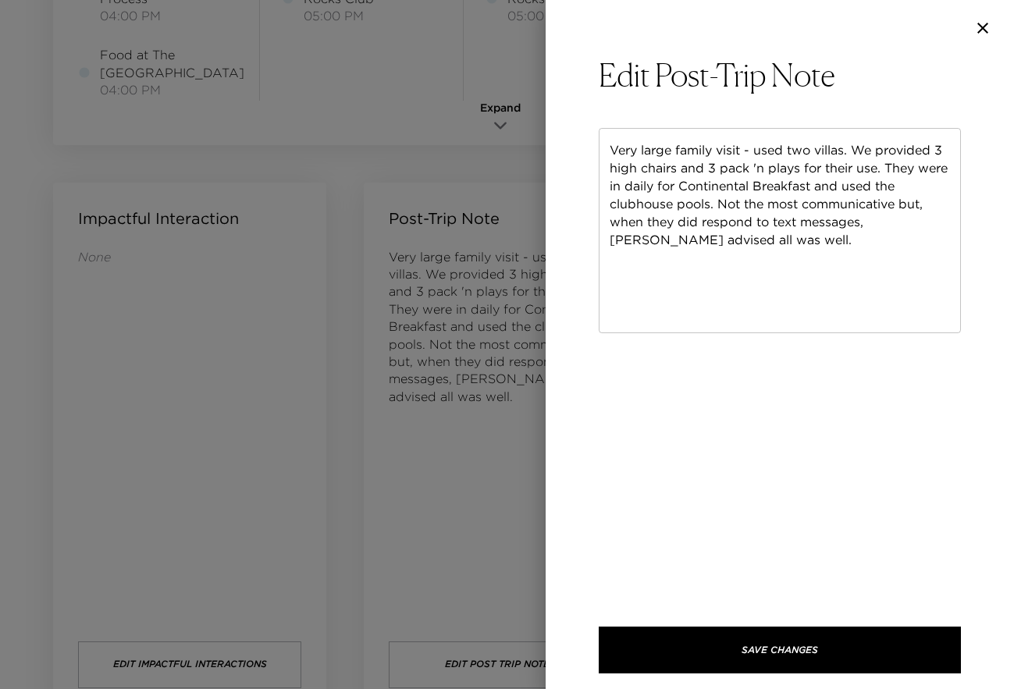
click at [981, 22] on icon "button" at bounding box center [982, 28] width 19 height 19
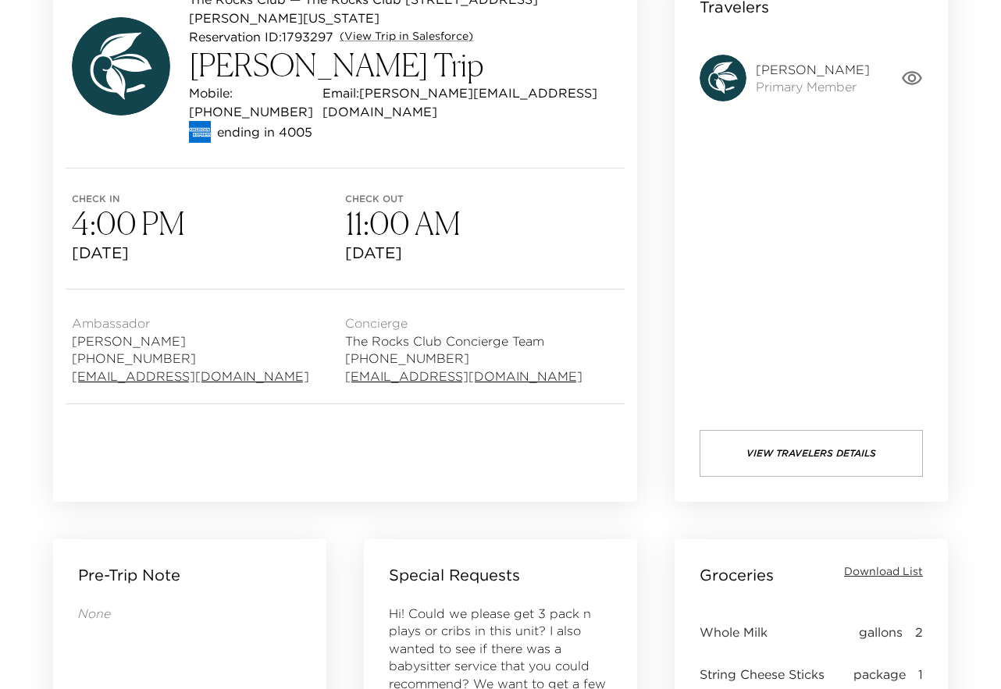
scroll to position [0, 0]
